Goal: Information Seeking & Learning: Learn about a topic

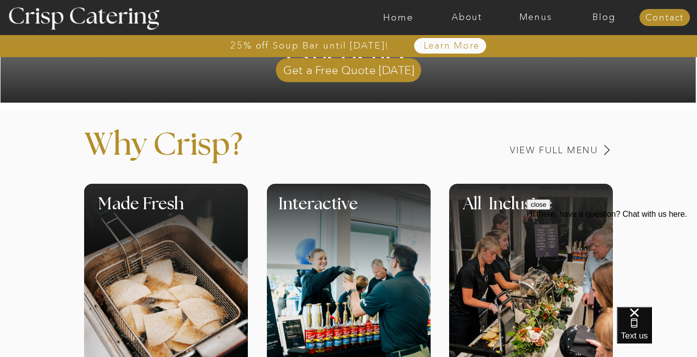
scroll to position [325, 0]
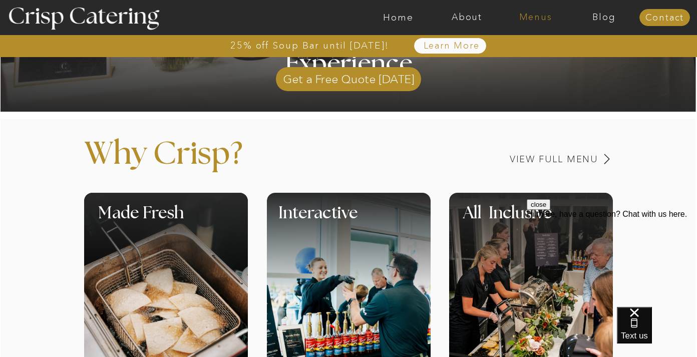
click at [527, 19] on nav "Menus" at bounding box center [535, 18] width 69 height 10
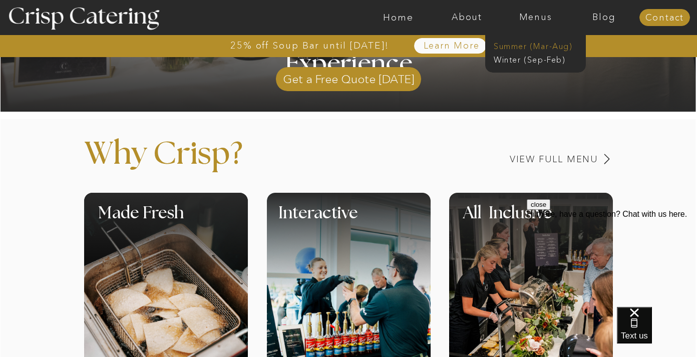
click at [526, 46] on nav "Summer (Mar-Aug)" at bounding box center [538, 46] width 90 height 10
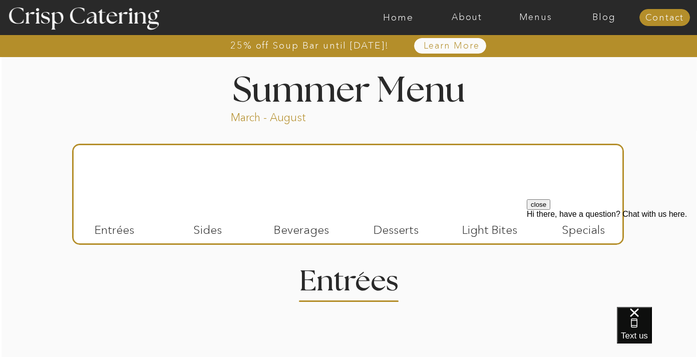
scroll to position [732, 0]
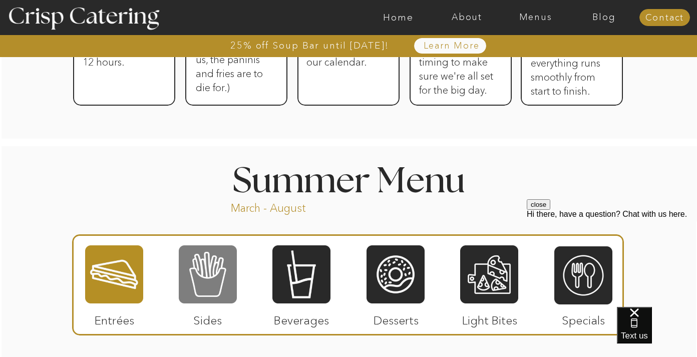
click at [220, 264] on div at bounding box center [208, 274] width 58 height 60
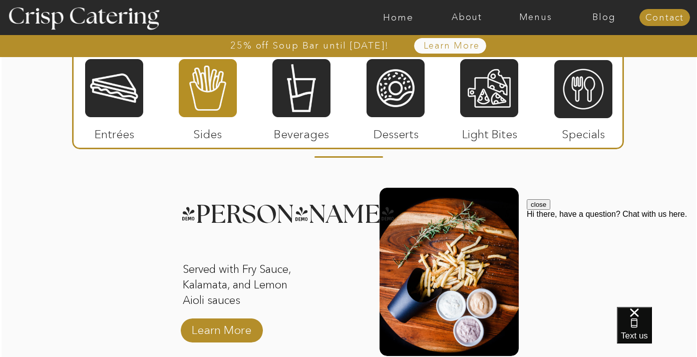
scroll to position [964, 0]
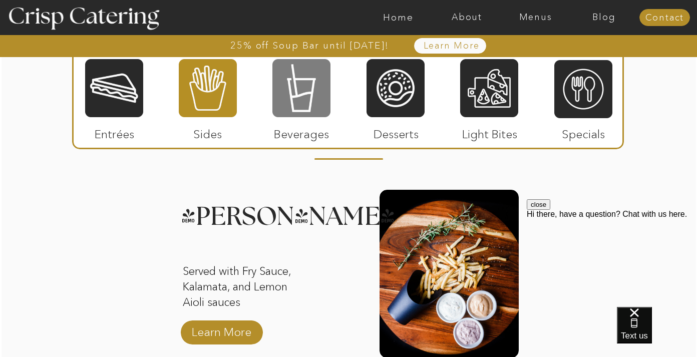
click at [292, 108] on div at bounding box center [301, 88] width 58 height 60
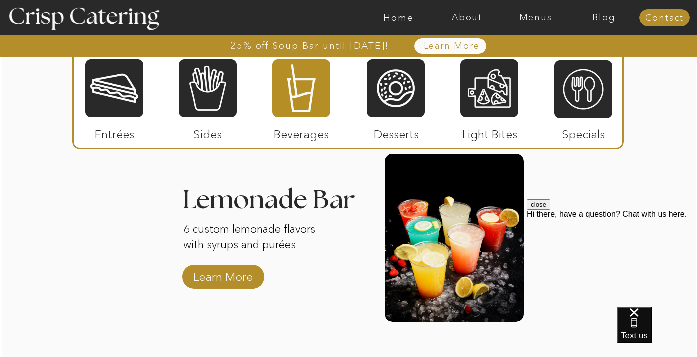
scroll to position [1186, 0]
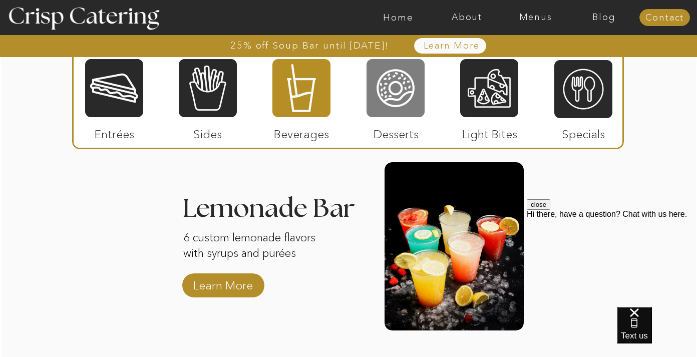
click at [399, 115] on div at bounding box center [395, 88] width 58 height 60
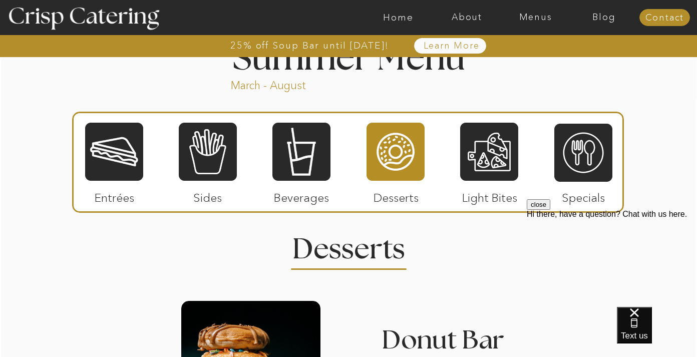
scroll to position [861, 0]
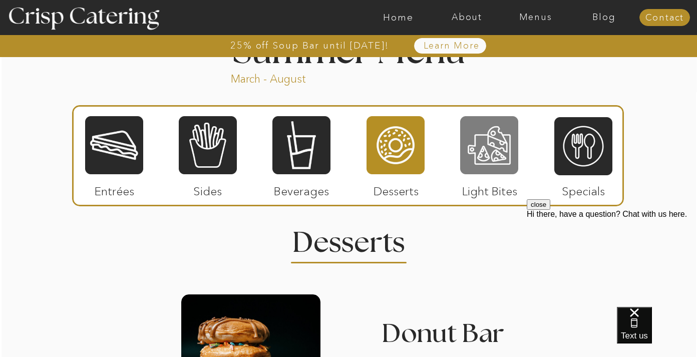
click at [482, 160] on div at bounding box center [489, 145] width 58 height 60
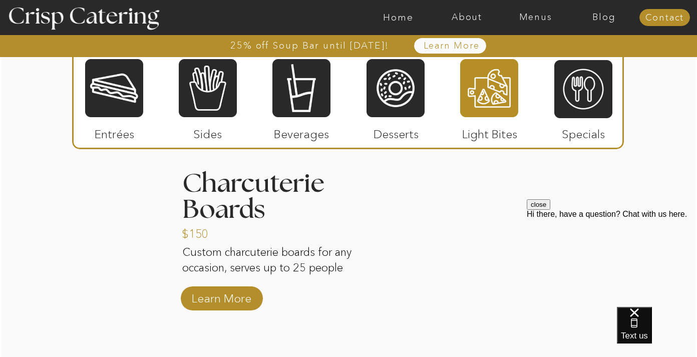
scroll to position [1013, 0]
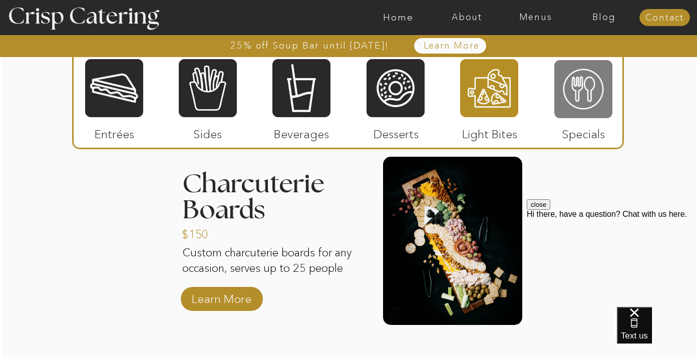
click at [578, 100] on div at bounding box center [583, 89] width 58 height 60
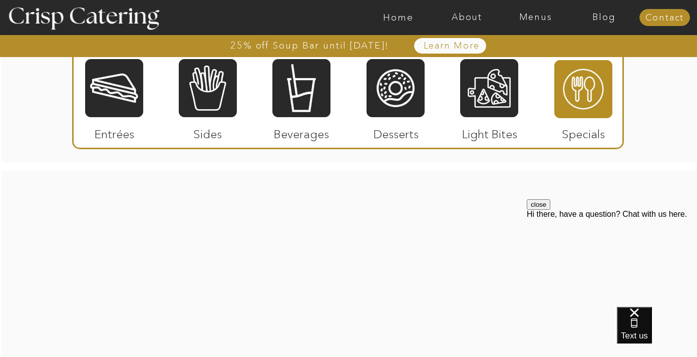
scroll to position [1215, 0]
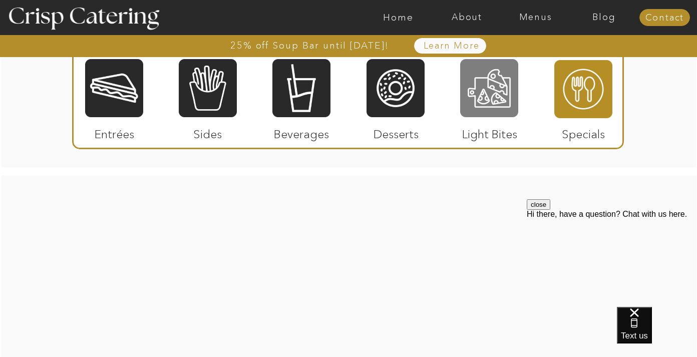
click at [487, 101] on div at bounding box center [489, 88] width 58 height 60
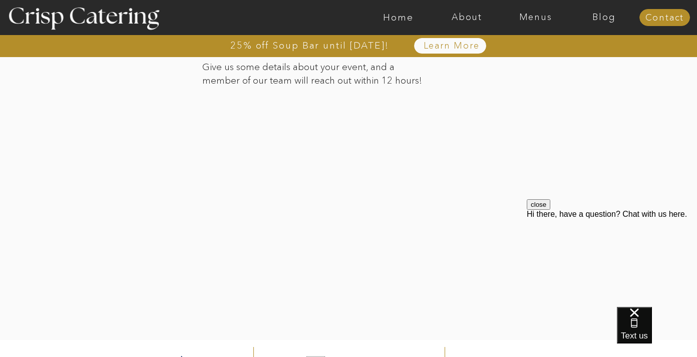
scroll to position [1704, 0]
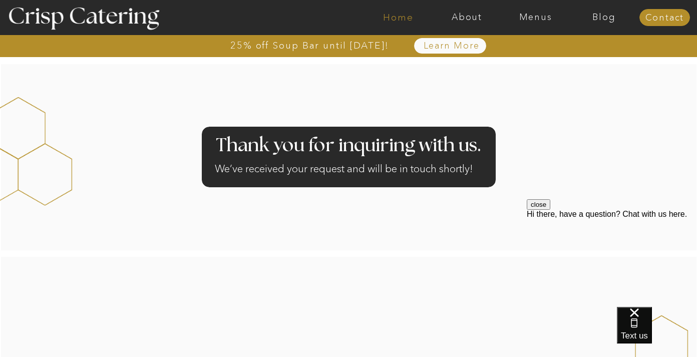
click at [394, 15] on nav "Home" at bounding box center [398, 18] width 69 height 10
